Goal: Navigation & Orientation: Go to known website

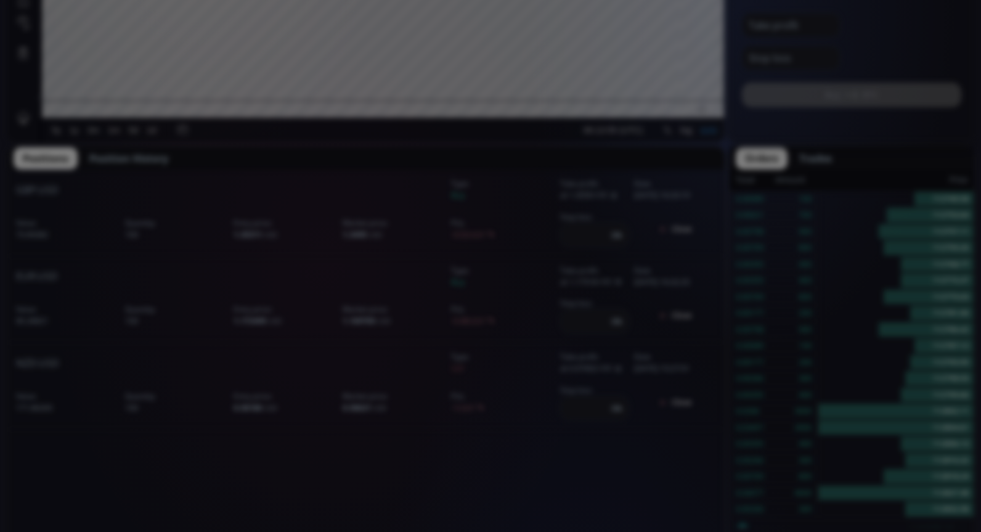
scroll to position [171, 0]
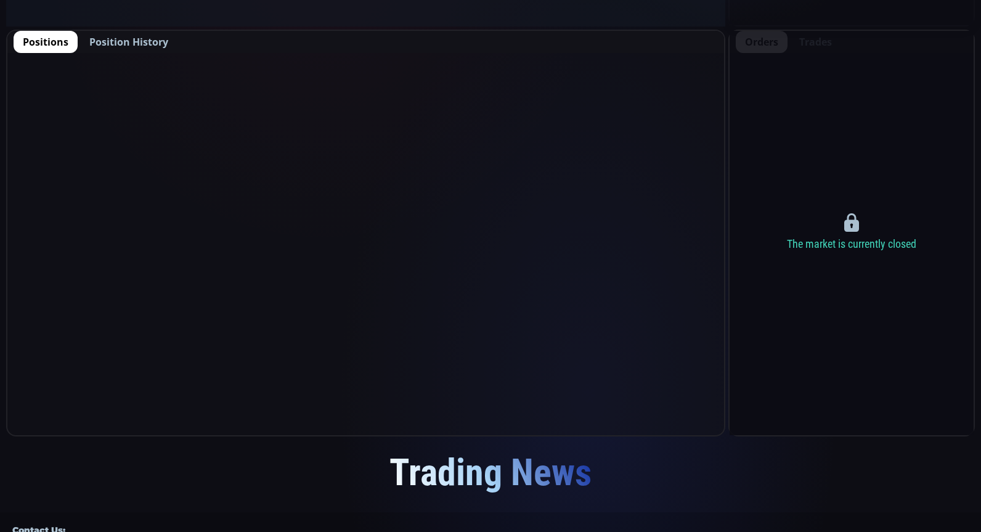
scroll to position [625, 0]
